Goal: Information Seeking & Learning: Find specific fact

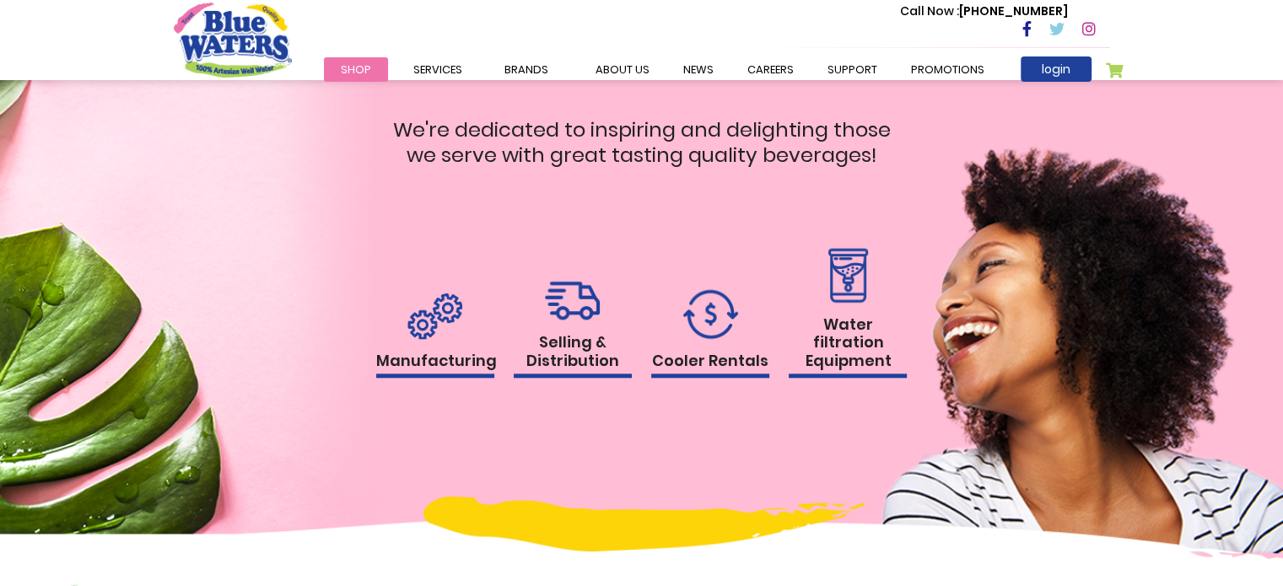
scroll to position [1656, 0]
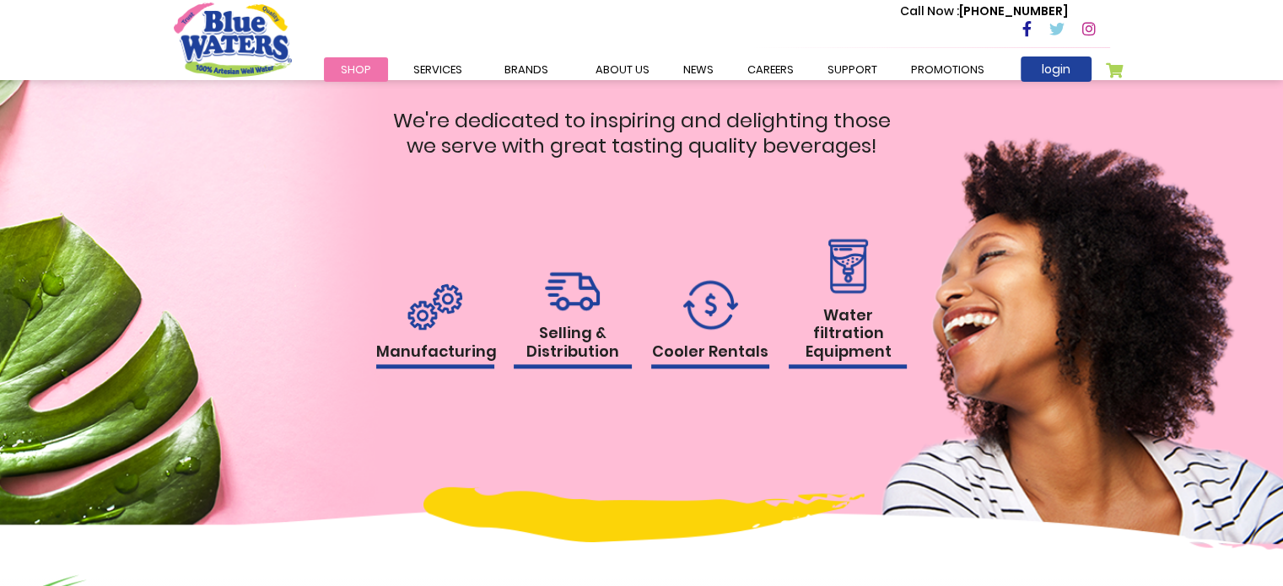
click at [443, 358] on h1 "Manufacturing" at bounding box center [435, 355] width 118 height 27
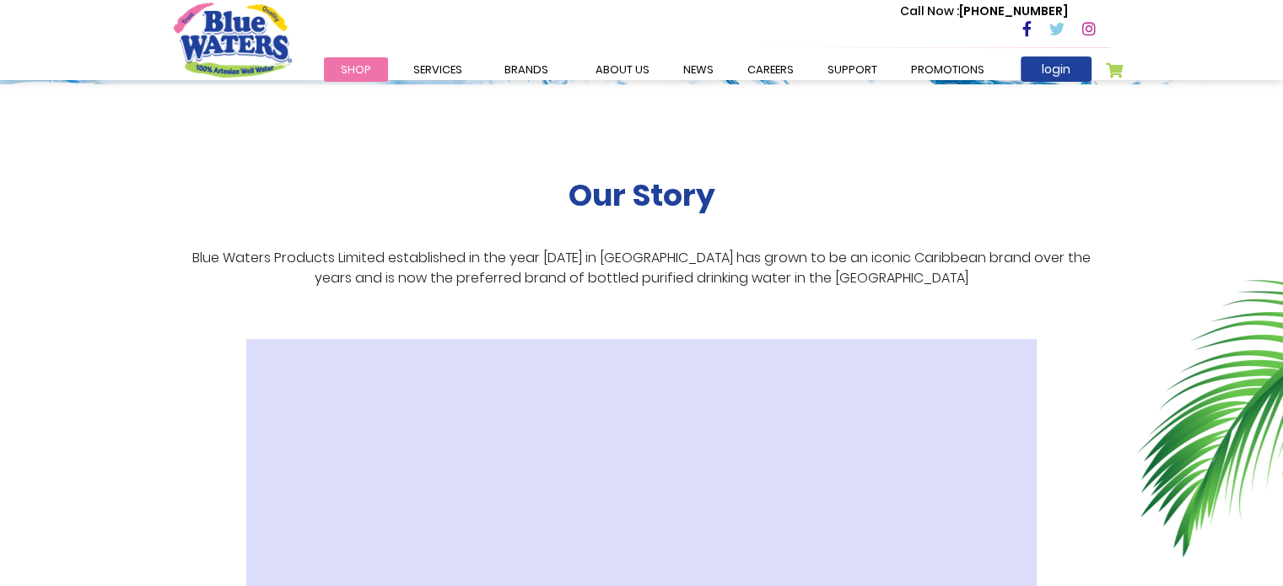
scroll to position [243, 0]
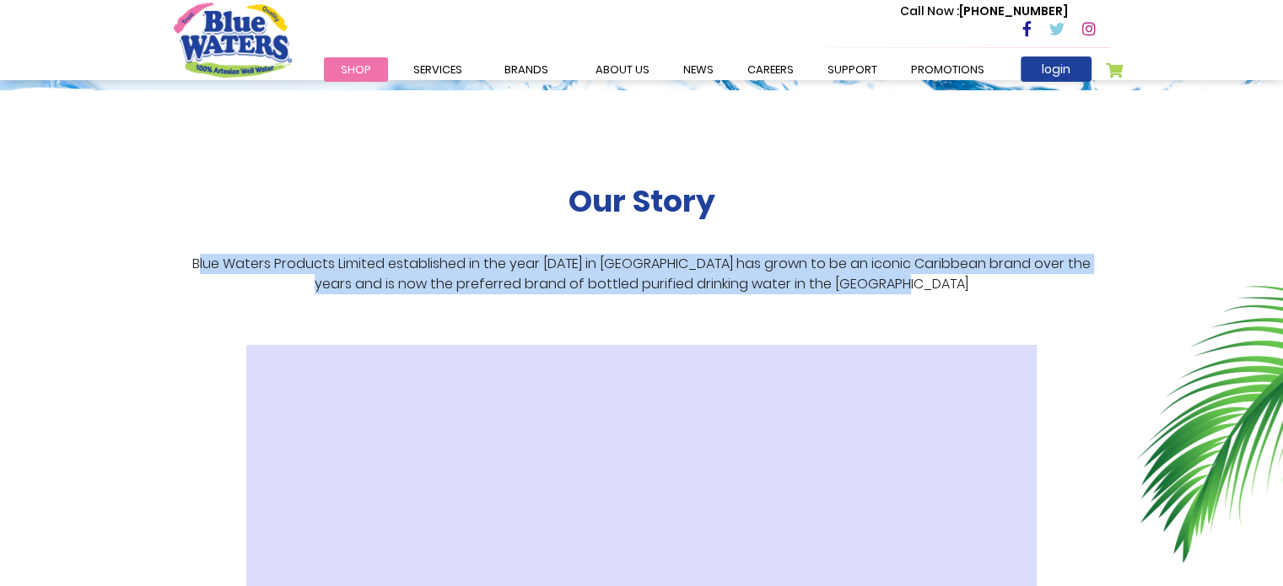
drag, startPoint x: 182, startPoint y: 261, endPoint x: 920, endPoint y: 305, distance: 739.4
click at [920, 305] on div "Our Story Blue Waters Products Limited established in the year 1999 in Trinidad…" at bounding box center [642, 474] width 936 height 768
copy p "lue Waters Products Limited established in the year 1999 in Trinidad and Tobago…"
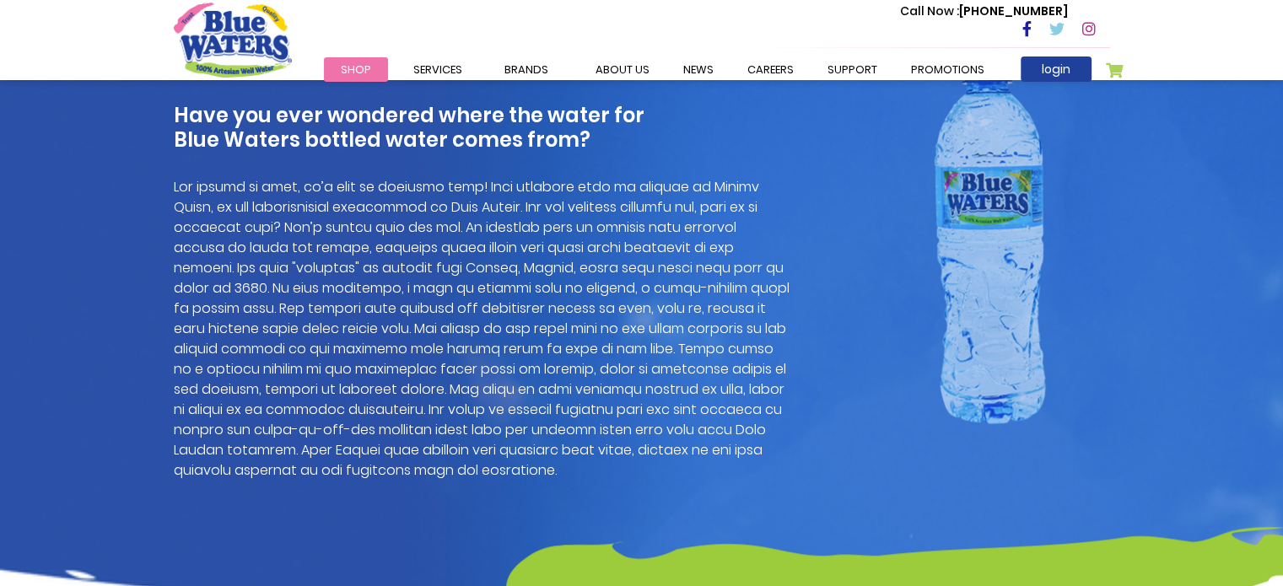
scroll to position [1194, 0]
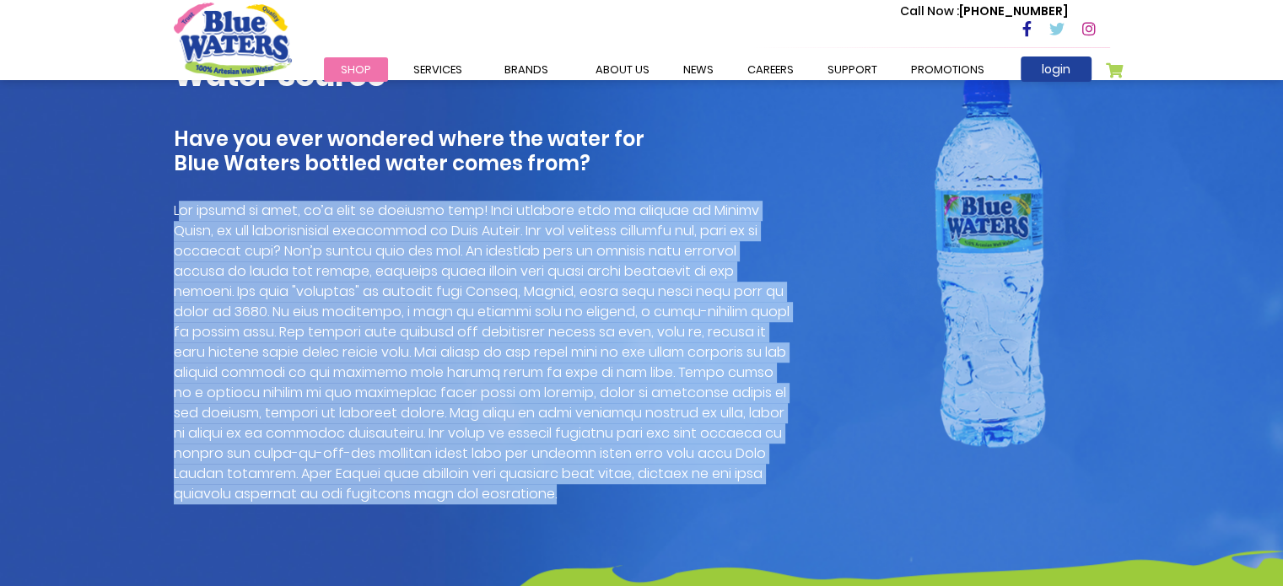
drag, startPoint x: 177, startPoint y: 208, endPoint x: 410, endPoint y: 499, distance: 372.0
click at [410, 499] on p at bounding box center [482, 353] width 616 height 304
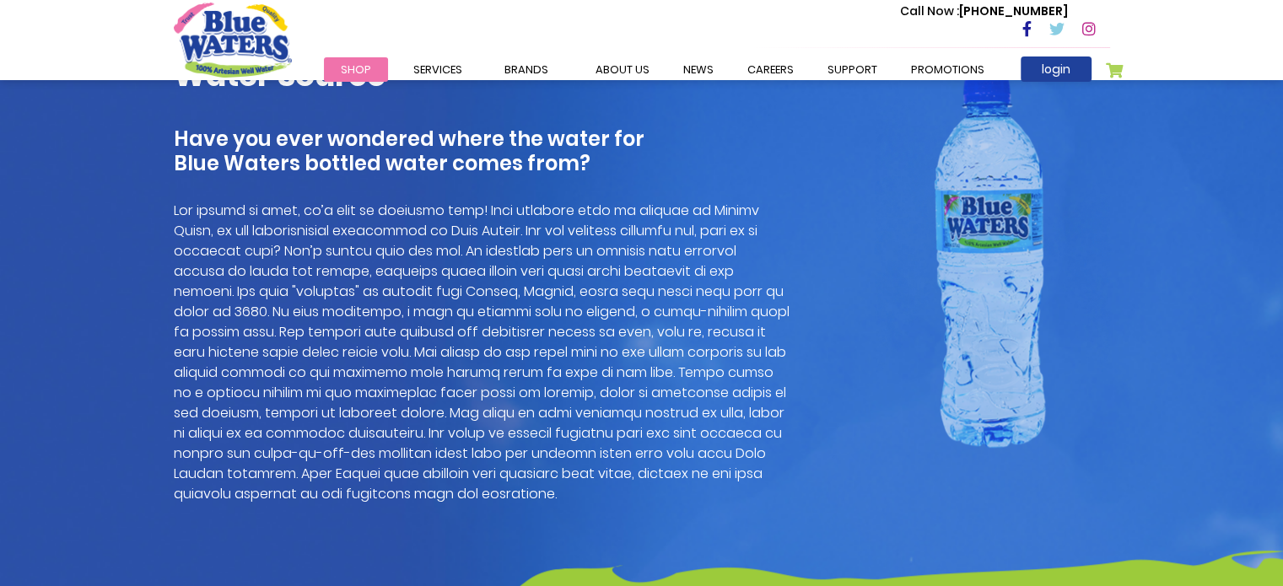
click at [407, 452] on p at bounding box center [482, 353] width 616 height 304
copy p "water"
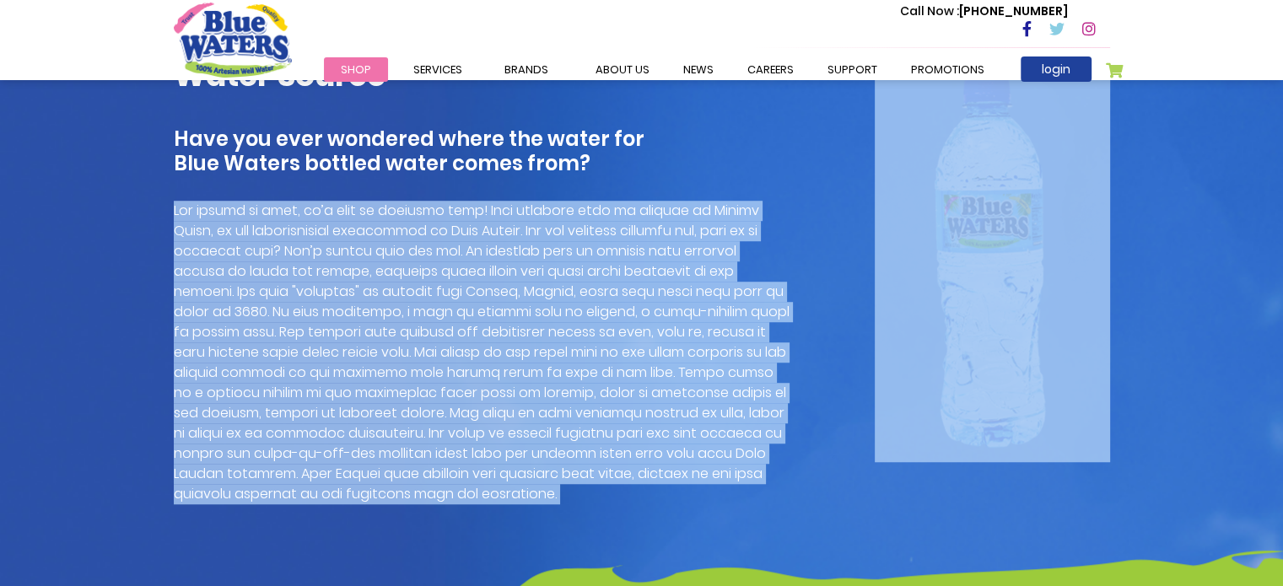
click at [407, 452] on p at bounding box center [482, 353] width 616 height 304
click at [220, 205] on p at bounding box center [482, 353] width 616 height 304
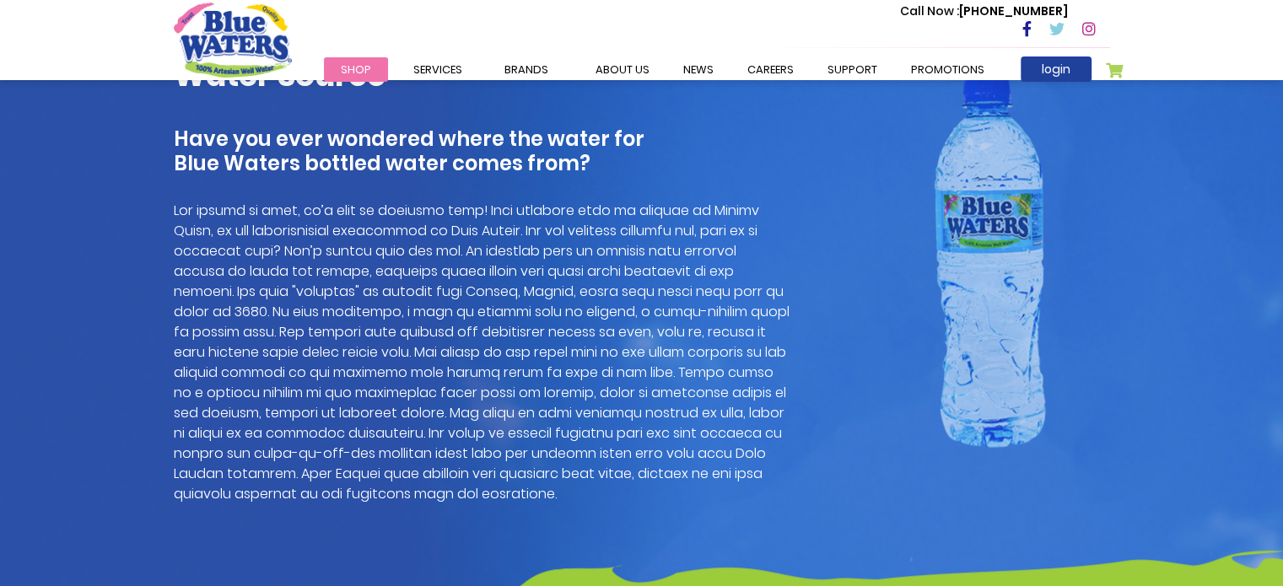
click at [169, 207] on div "Water Source Have you ever wondered where the water for Blue Waters bottled wat…" at bounding box center [481, 345] width 641 height 577
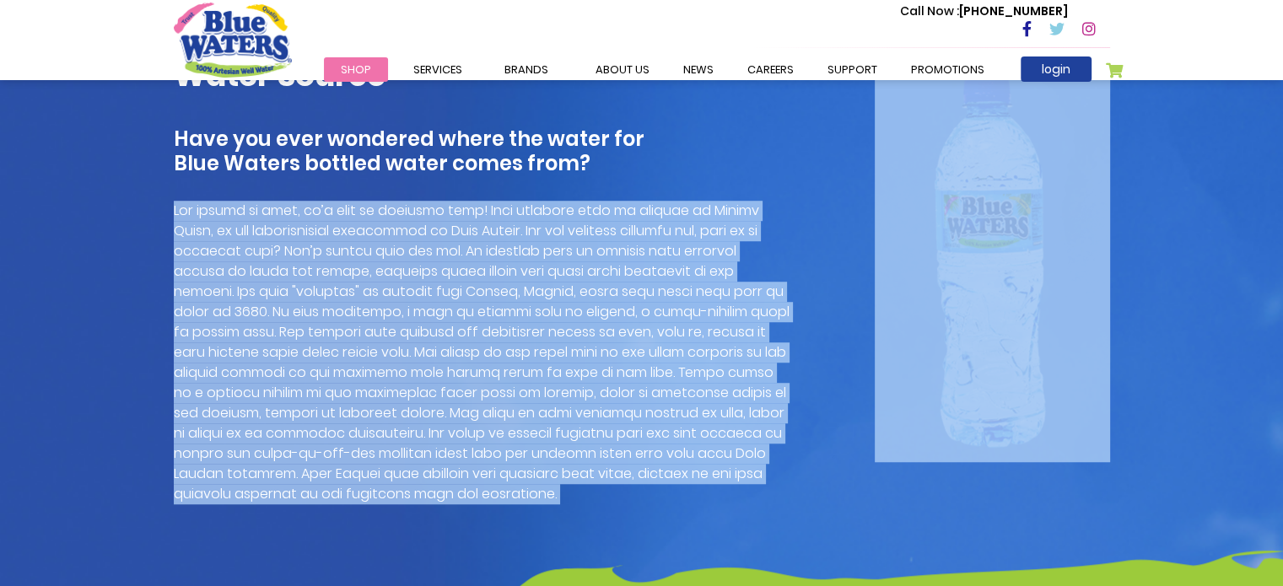
drag, startPoint x: 169, startPoint y: 207, endPoint x: 202, endPoint y: 242, distance: 48.9
click at [202, 242] on div "Water Source Have you ever wondered where the water for Blue Waters bottled wat…" at bounding box center [481, 345] width 641 height 577
copy div "Lor ipsumd si amet, co’a elit se doeiusmo temp! Inci utlabore etdo ma aliquae a…"
